Goal: Information Seeking & Learning: Learn about a topic

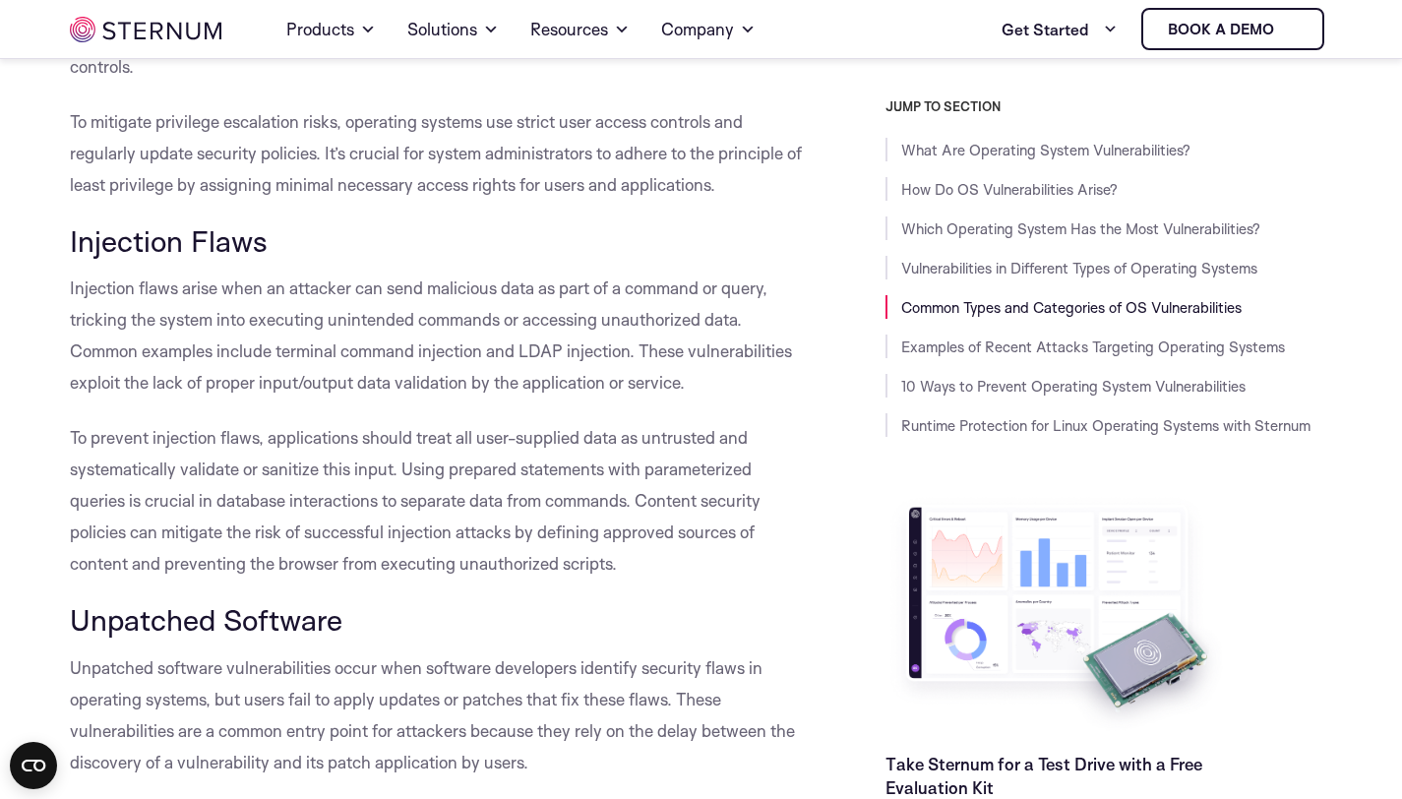
scroll to position [3822, 0]
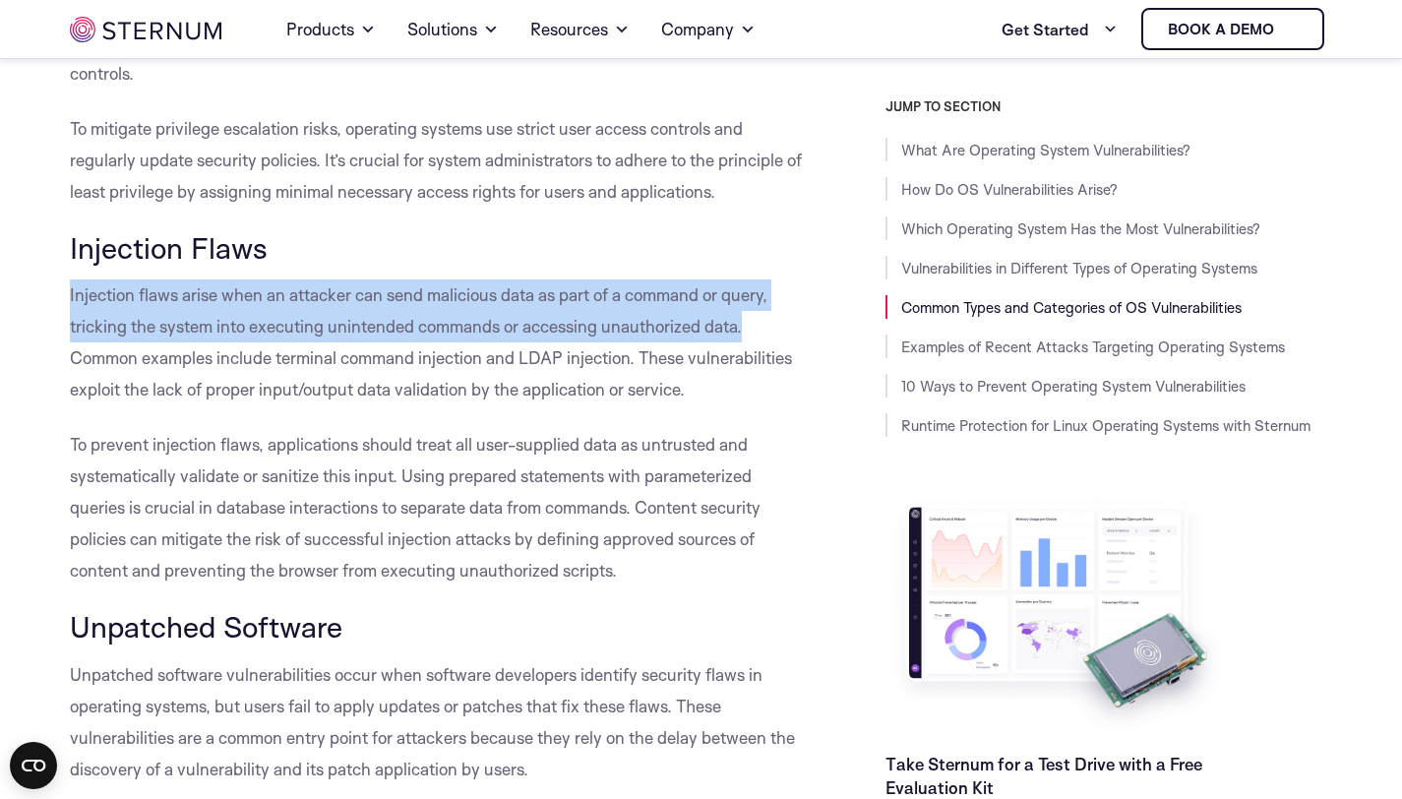
drag, startPoint x: 57, startPoint y: 318, endPoint x: 756, endPoint y: 367, distance: 700.5
copy span "Injection flaws arise when an attacker can send malicious data as part of a com…"
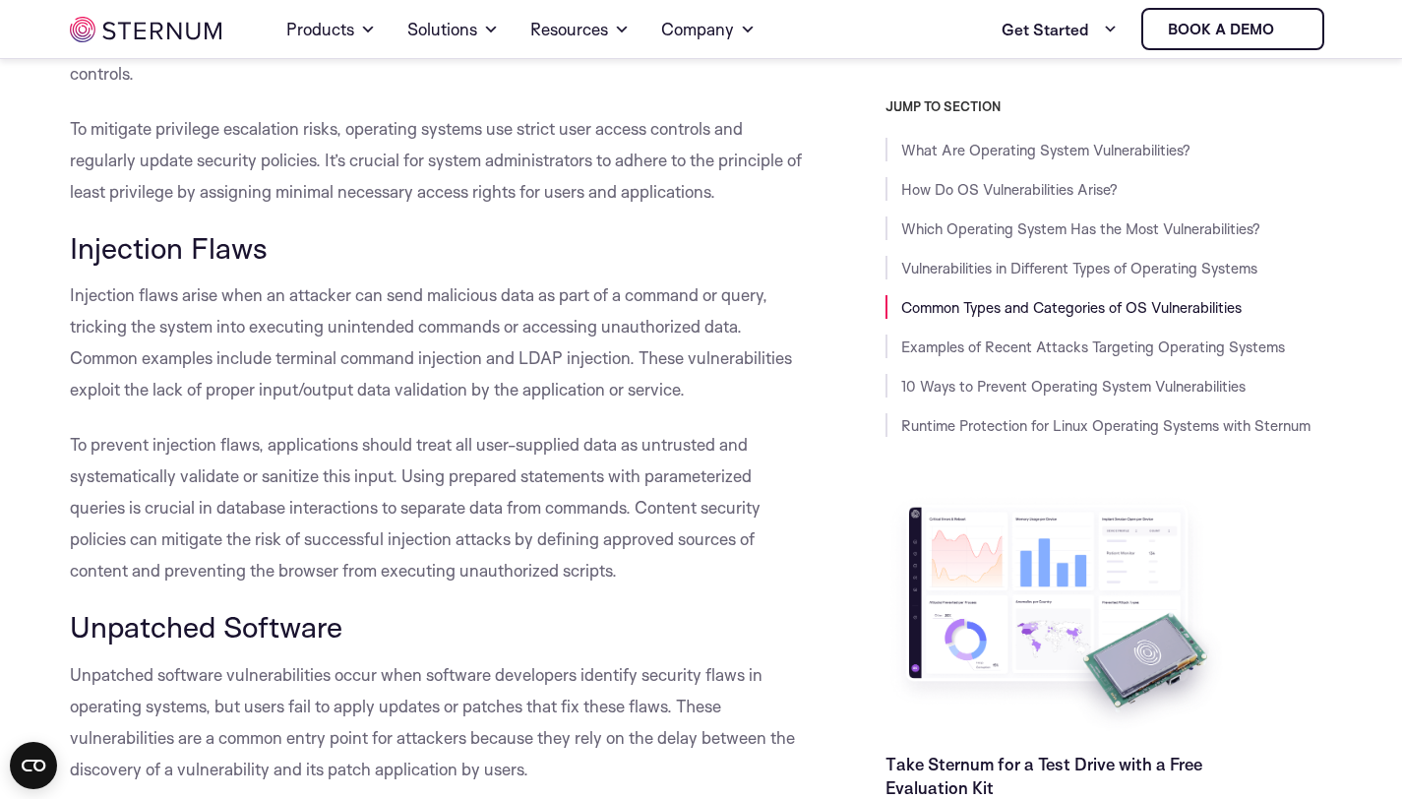
drag, startPoint x: 394, startPoint y: 493, endPoint x: 390, endPoint y: 504, distance: 11.5
click at [394, 498] on p "To prevent injection flaws, applications should treat all user-supplied data as…" at bounding box center [438, 507] width 736 height 157
click at [93, 266] on span "Injection Flaws" at bounding box center [169, 247] width 198 height 36
click at [94, 266] on span "Injection Flaws" at bounding box center [169, 247] width 198 height 36
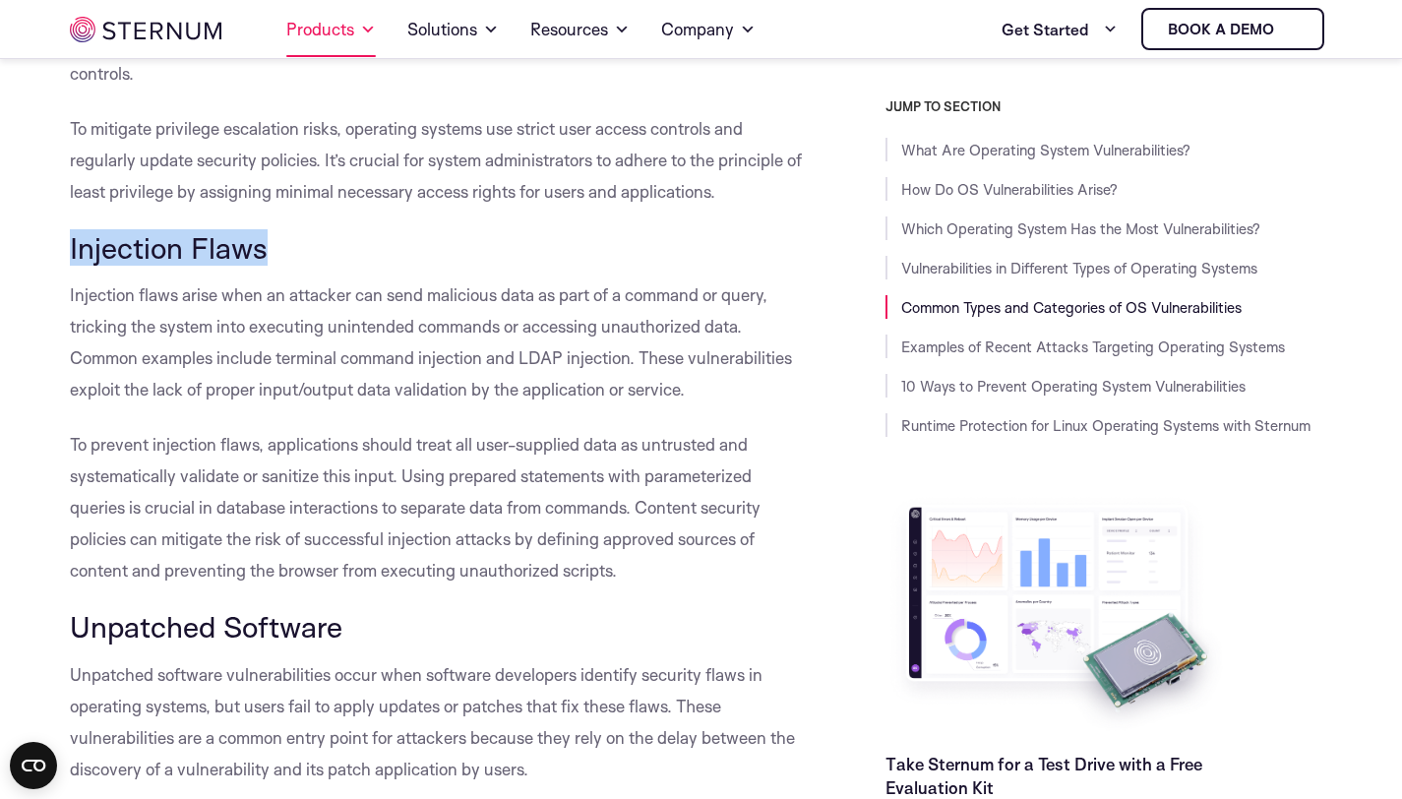
copy div "Injection Flaws"
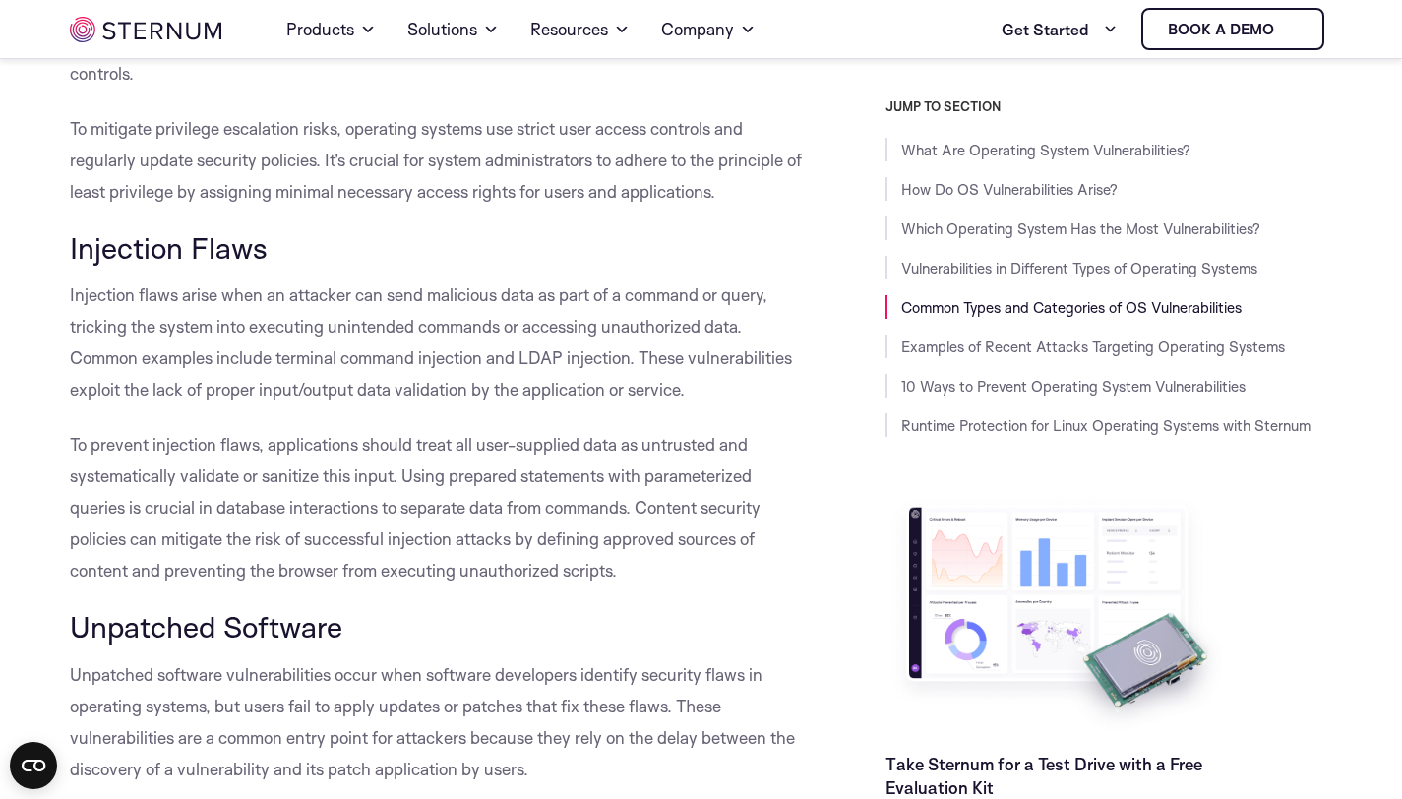
click at [394, 198] on span "To mitigate privilege escalation risks, operating systems use strict user acces…" at bounding box center [436, 160] width 732 height 84
drag, startPoint x: 454, startPoint y: 453, endPoint x: 381, endPoint y: 245, distance: 220.1
